Goal: Information Seeking & Learning: Learn about a topic

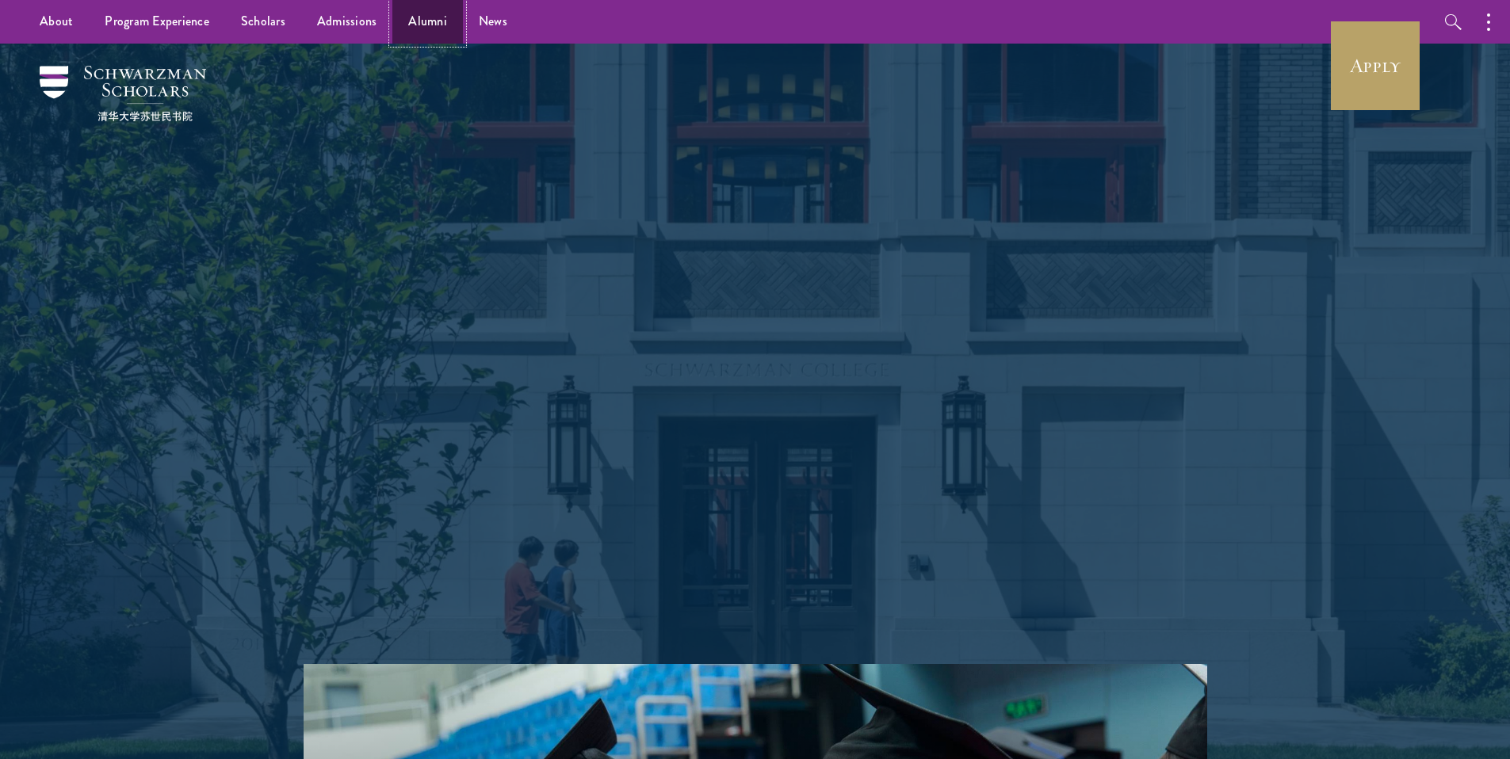
click at [407, 26] on link "Alumni" at bounding box center [427, 22] width 71 height 44
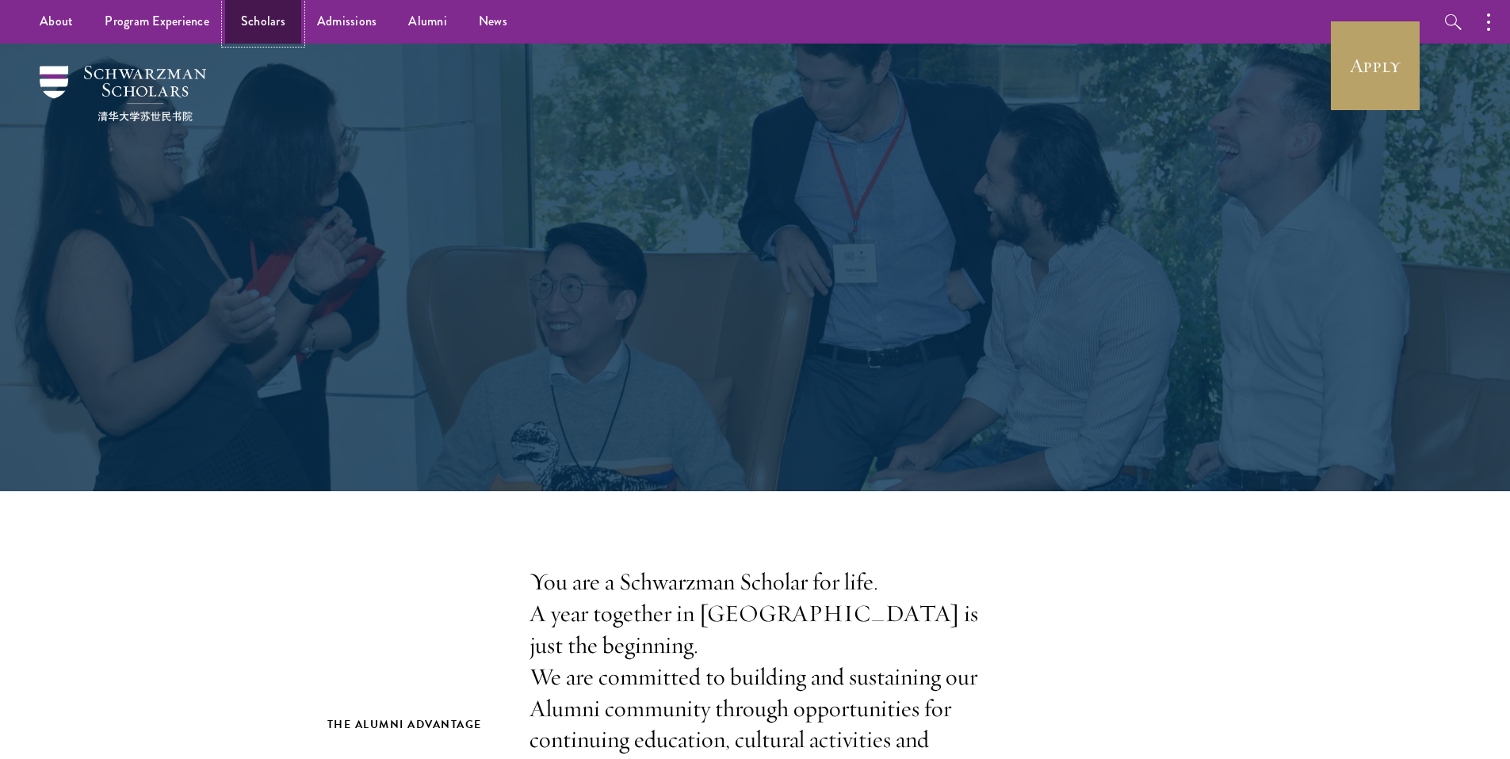
click at [269, 29] on link "Scholars" at bounding box center [263, 22] width 76 height 44
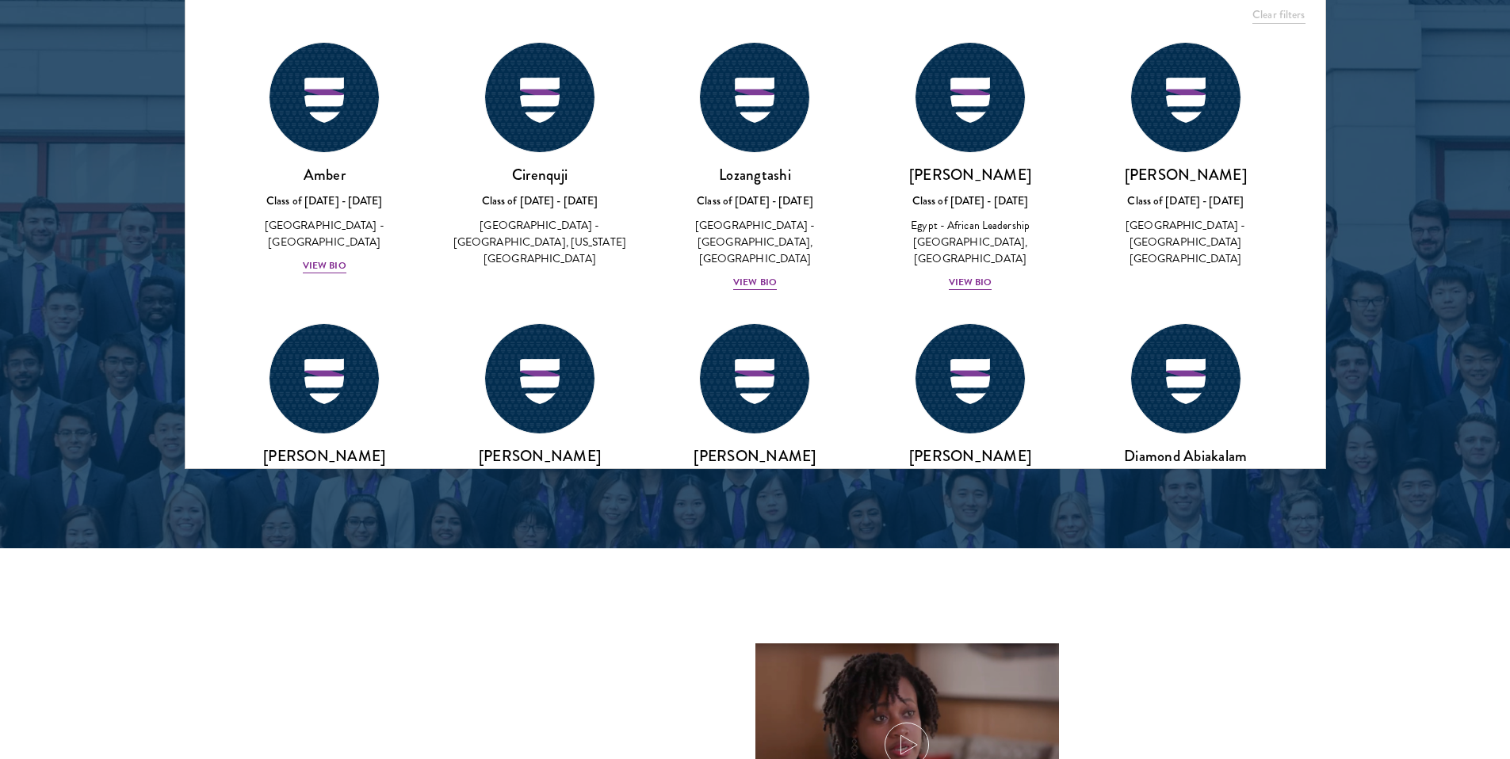
scroll to position [2137, 0]
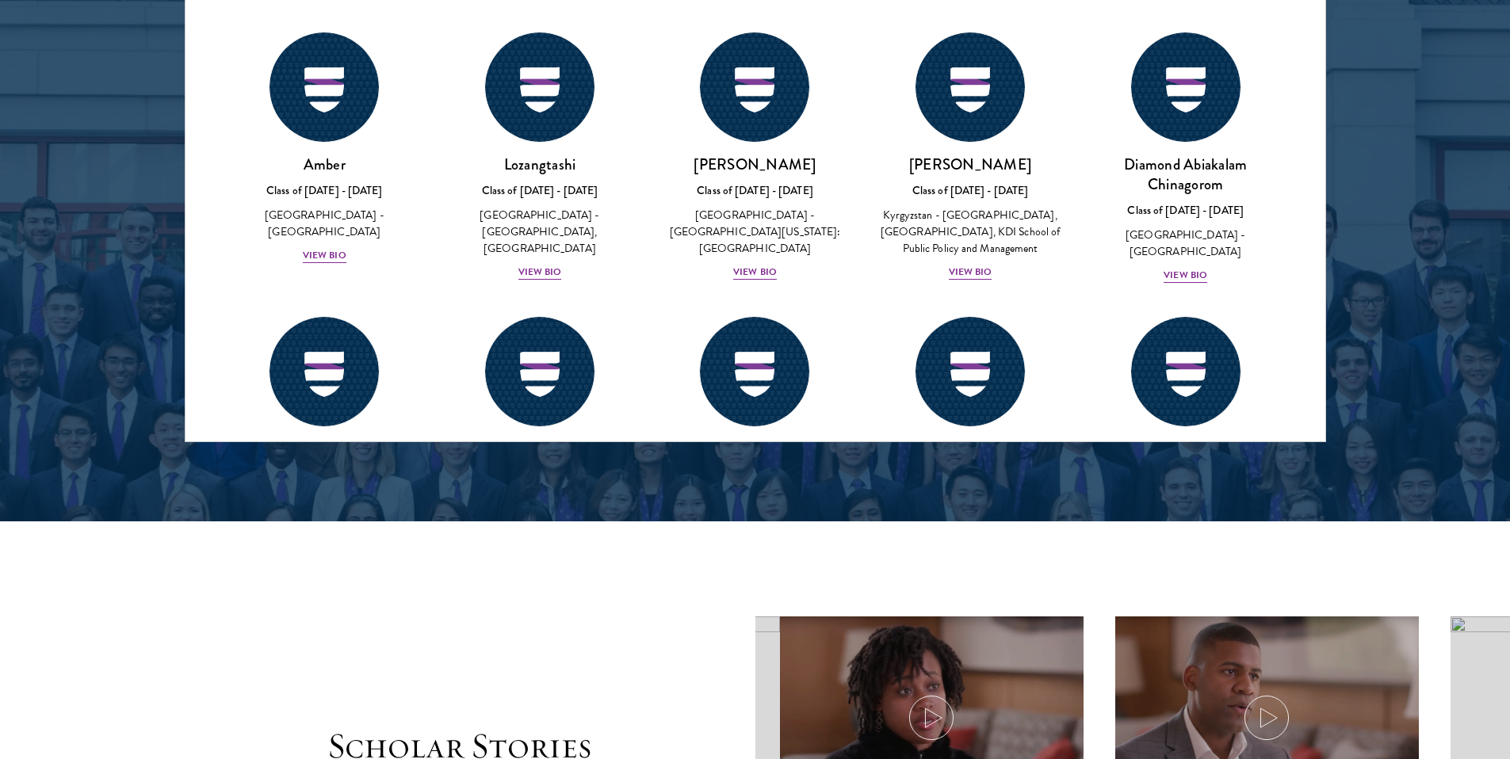
scroll to position [2153, 0]
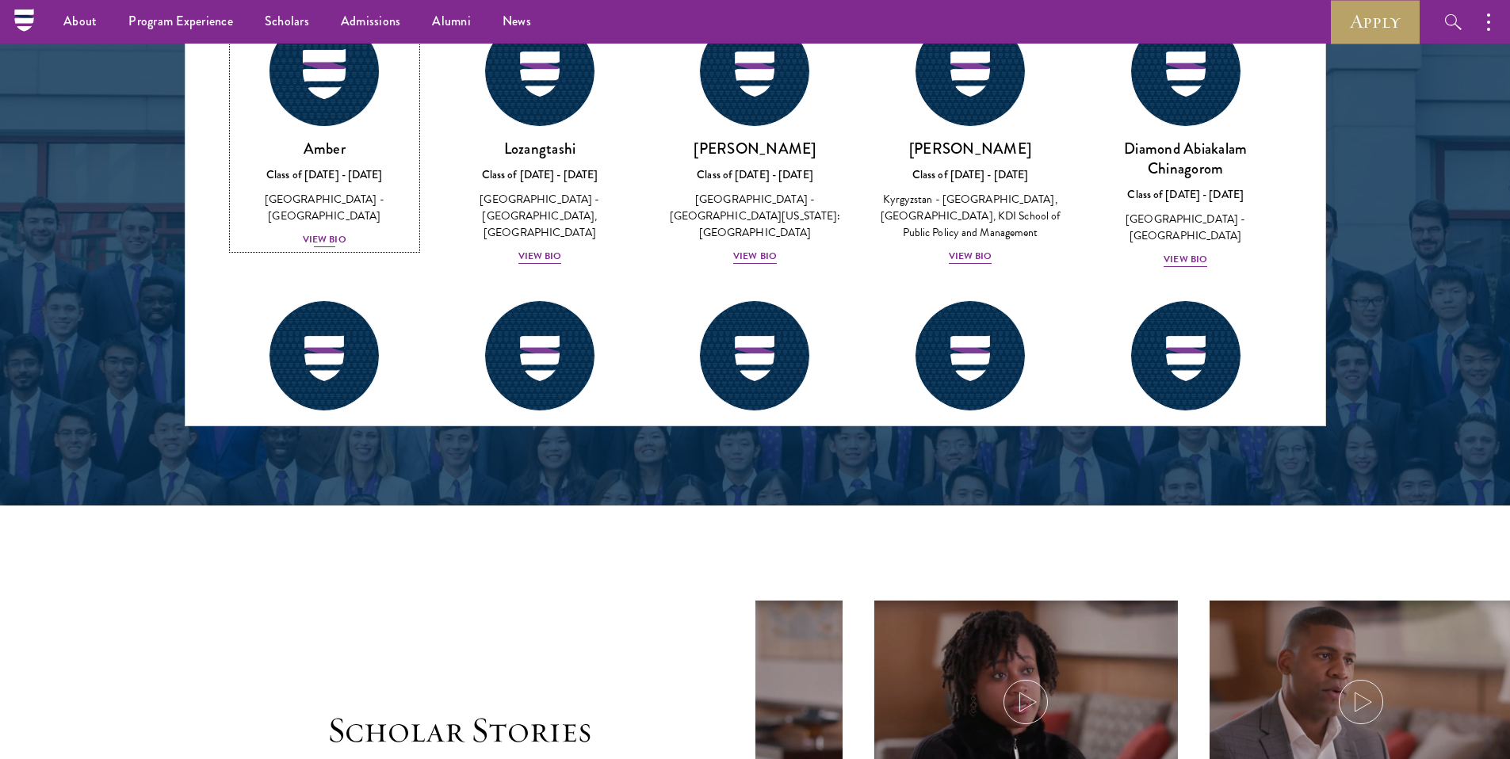
click at [305, 102] on img at bounding box center [324, 71] width 120 height 120
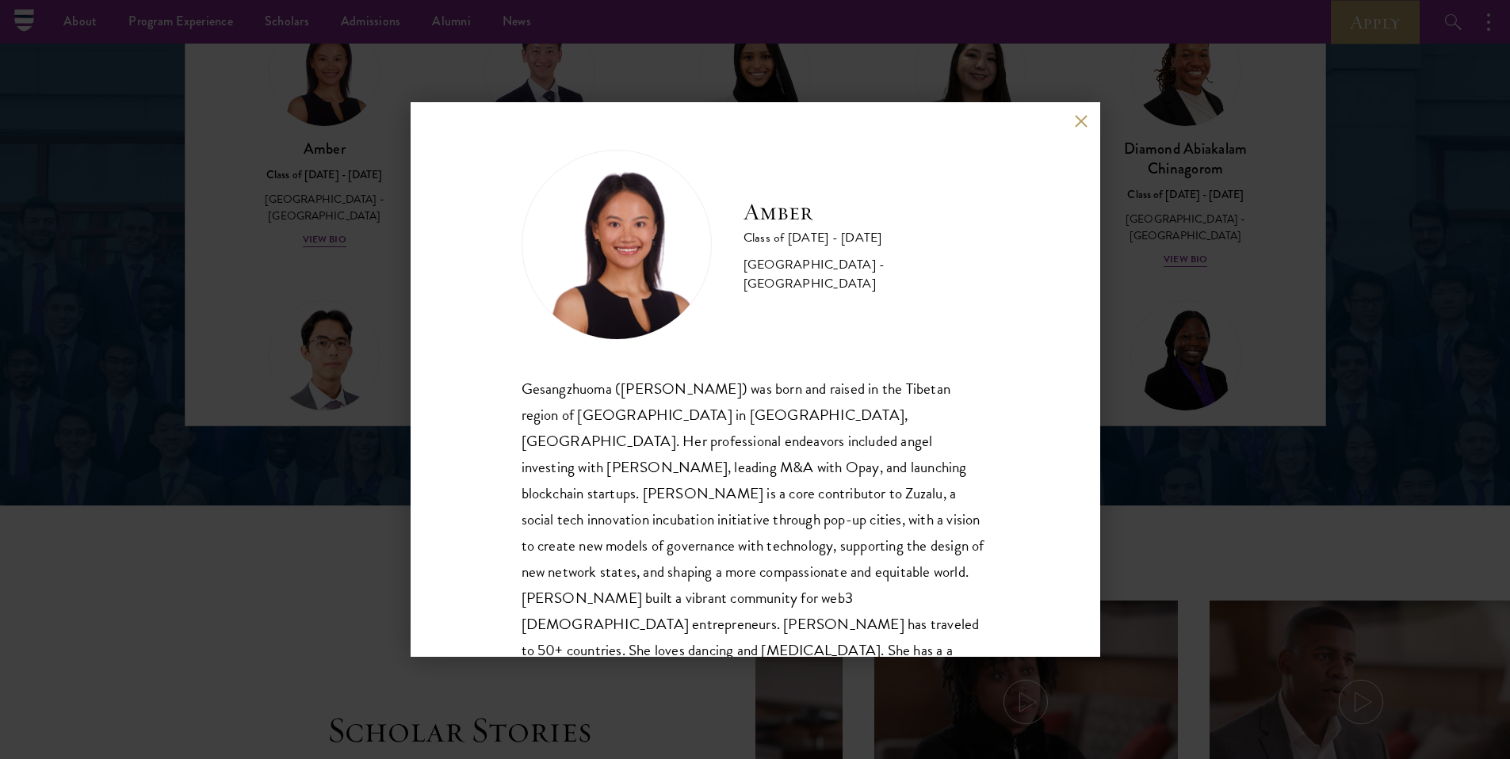
click at [307, 103] on div "Amber Class of [DATE] - [DATE] [GEOGRAPHIC_DATA] - [GEOGRAPHIC_DATA] Gesangzhuo…" at bounding box center [755, 379] width 1510 height 759
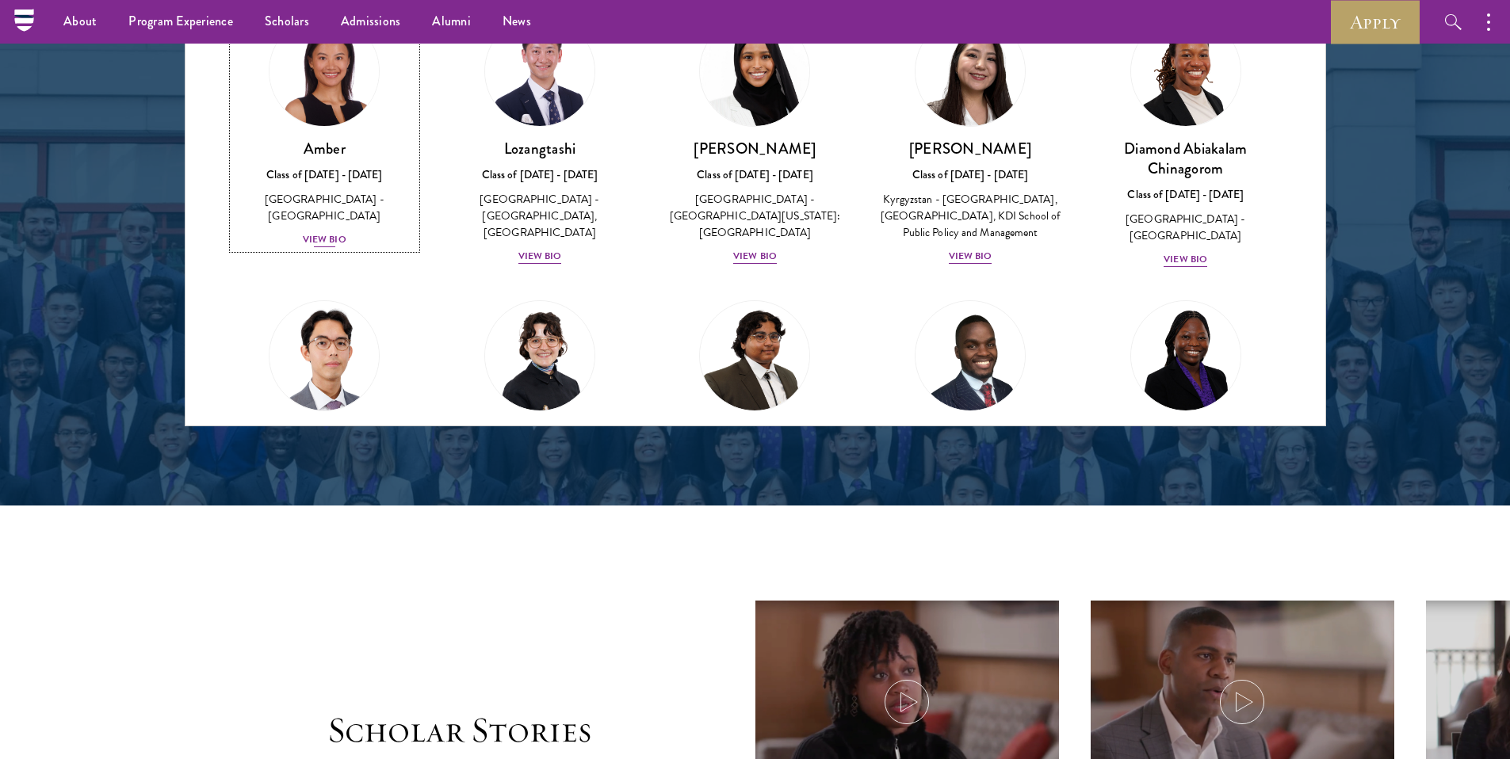
click at [308, 105] on img at bounding box center [324, 71] width 120 height 120
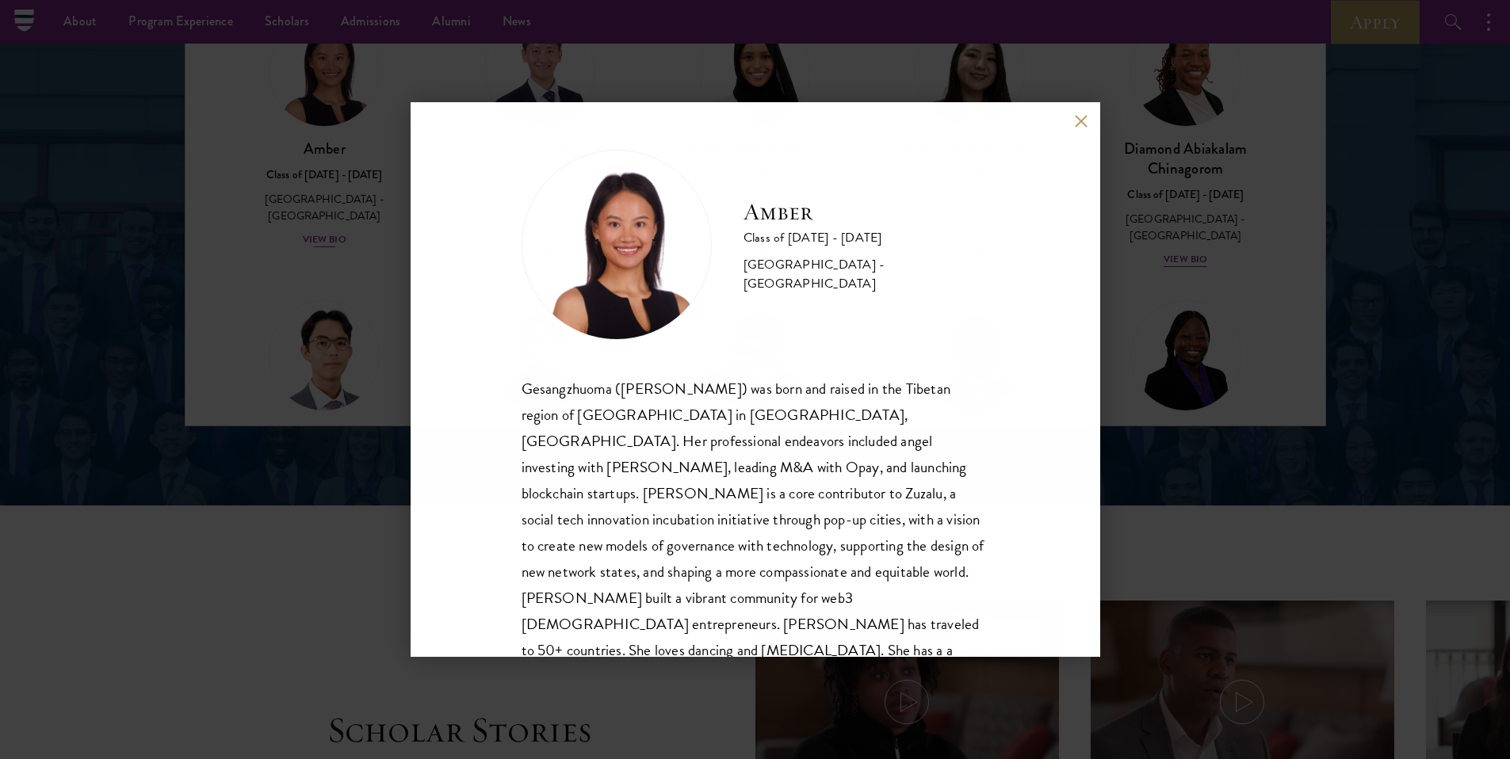
click at [308, 105] on div "Amber Class of [DATE] - [DATE] [GEOGRAPHIC_DATA] - [GEOGRAPHIC_DATA] Gesangzhuo…" at bounding box center [755, 379] width 1510 height 759
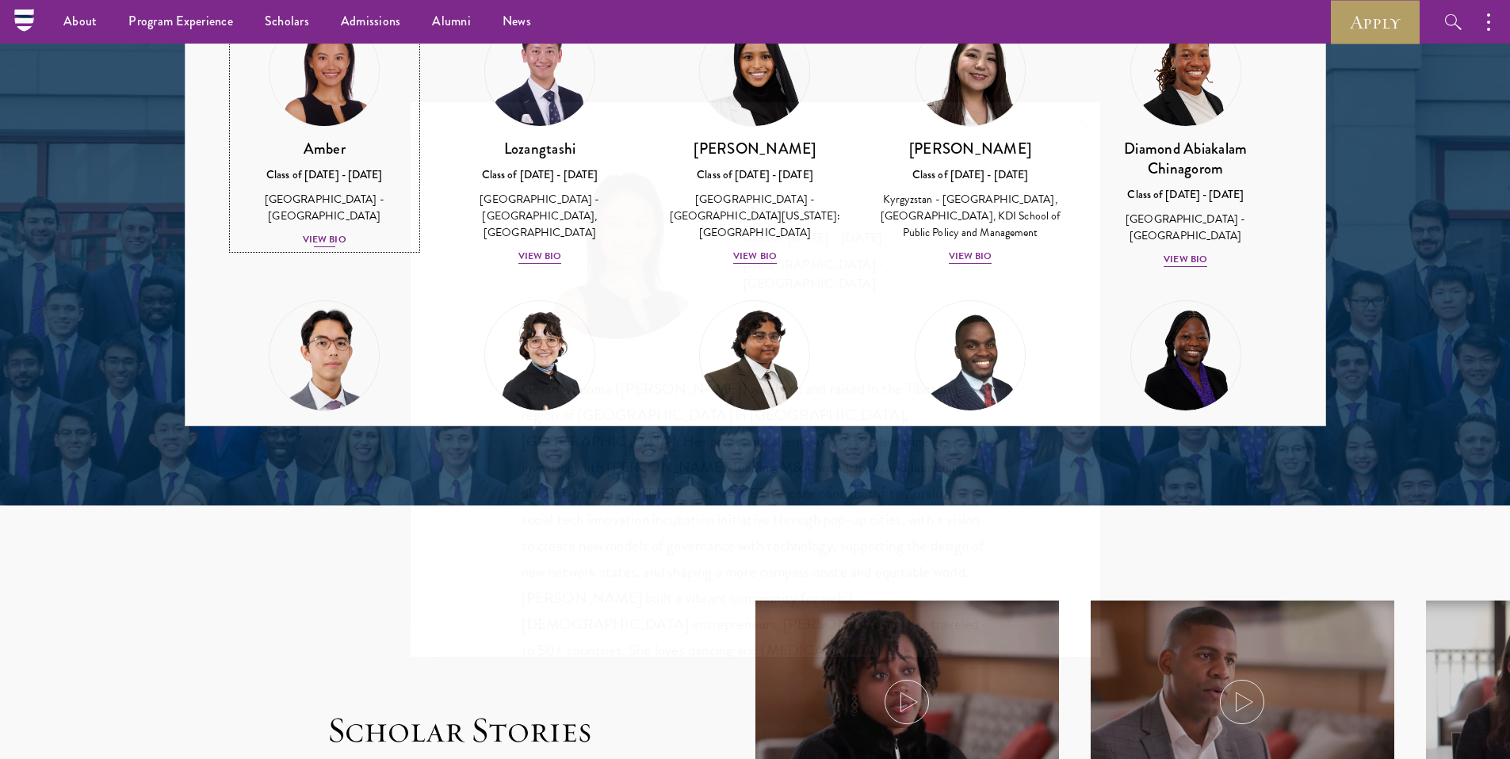
click at [308, 105] on img at bounding box center [324, 71] width 120 height 120
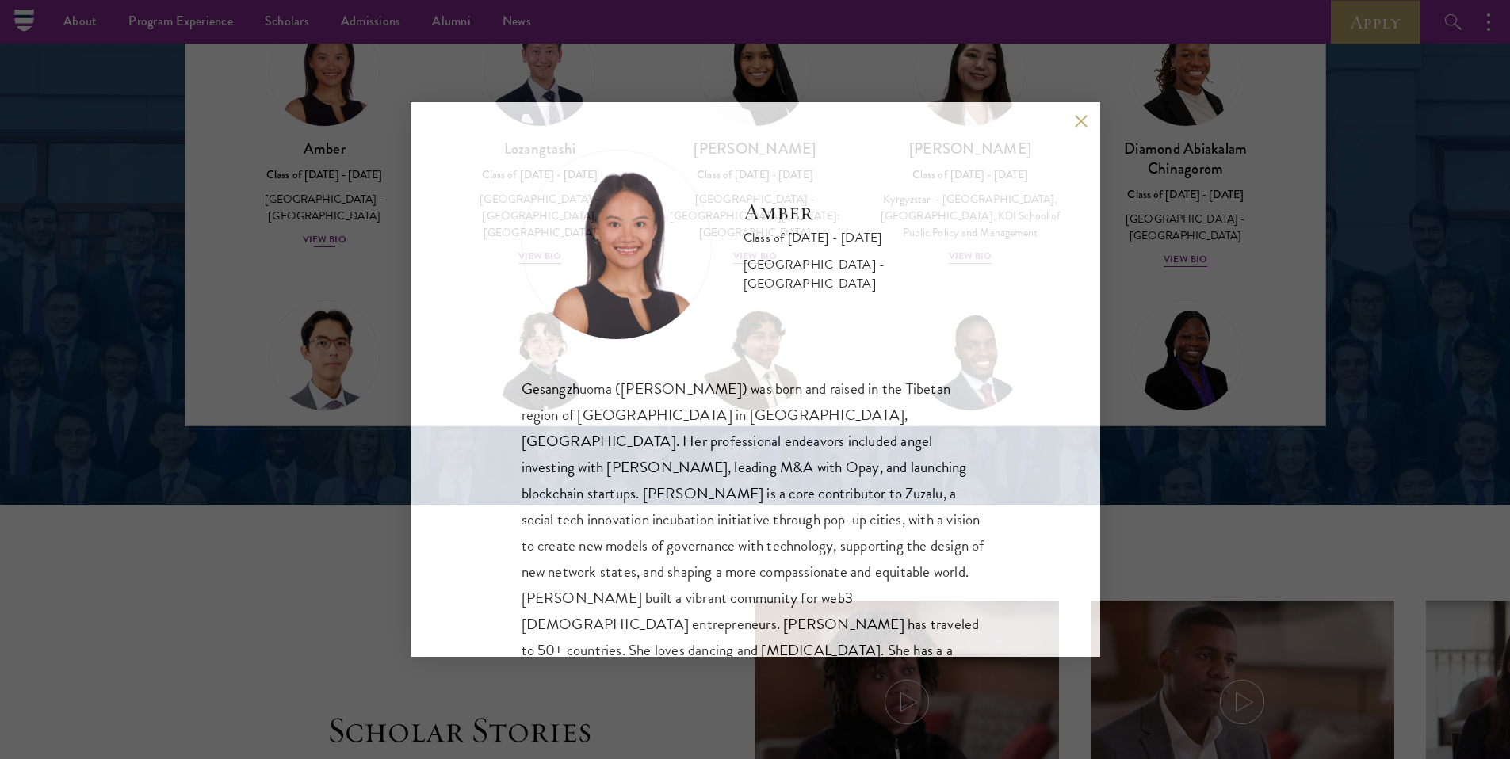
click at [308, 105] on div "Amber Class of [DATE] - [DATE] [GEOGRAPHIC_DATA] - [GEOGRAPHIC_DATA] Gesangzhuo…" at bounding box center [755, 379] width 1510 height 759
